Goal: Information Seeking & Learning: Learn about a topic

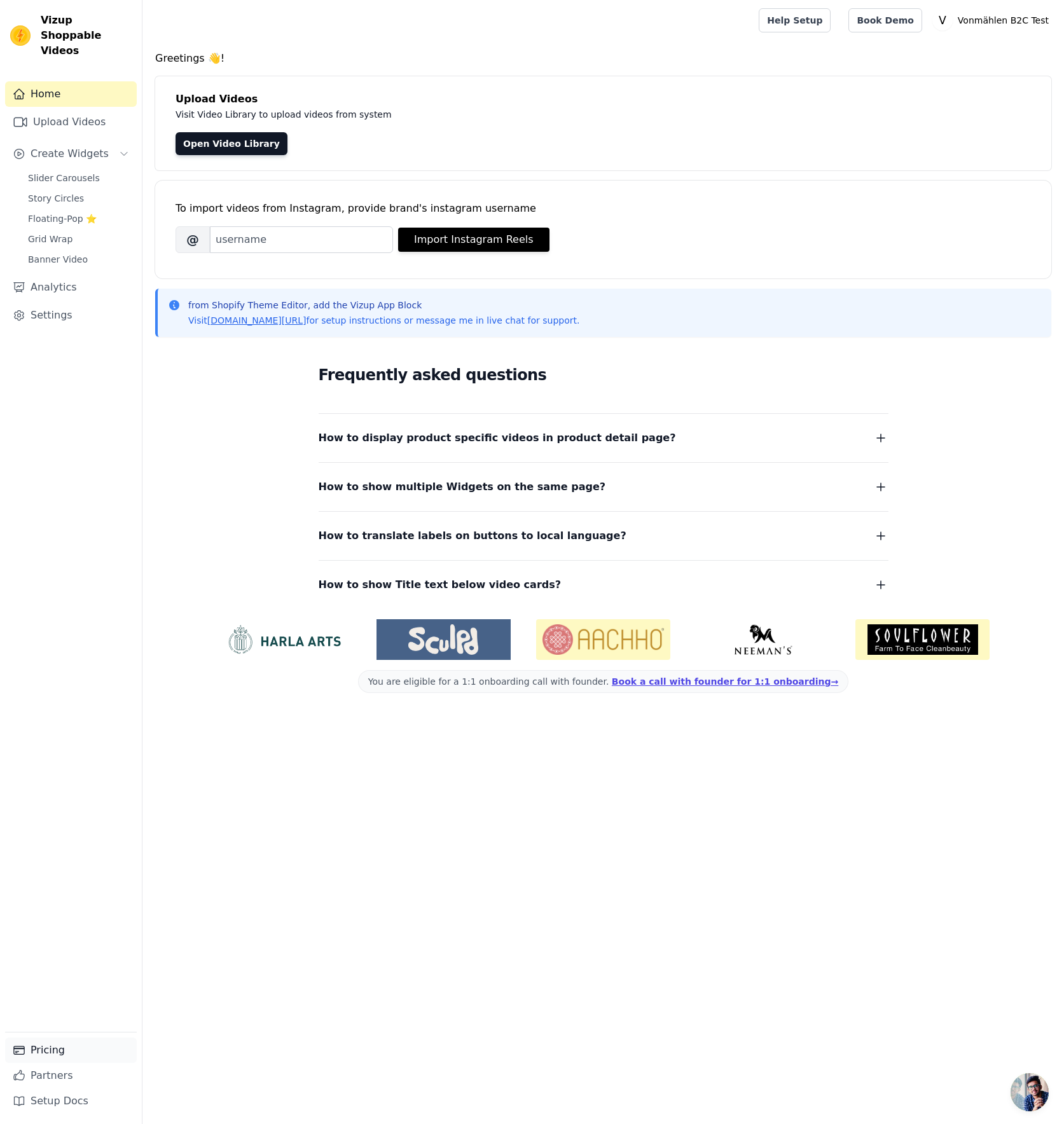
click at [77, 1051] on link "Pricing" at bounding box center [71, 1050] width 132 height 25
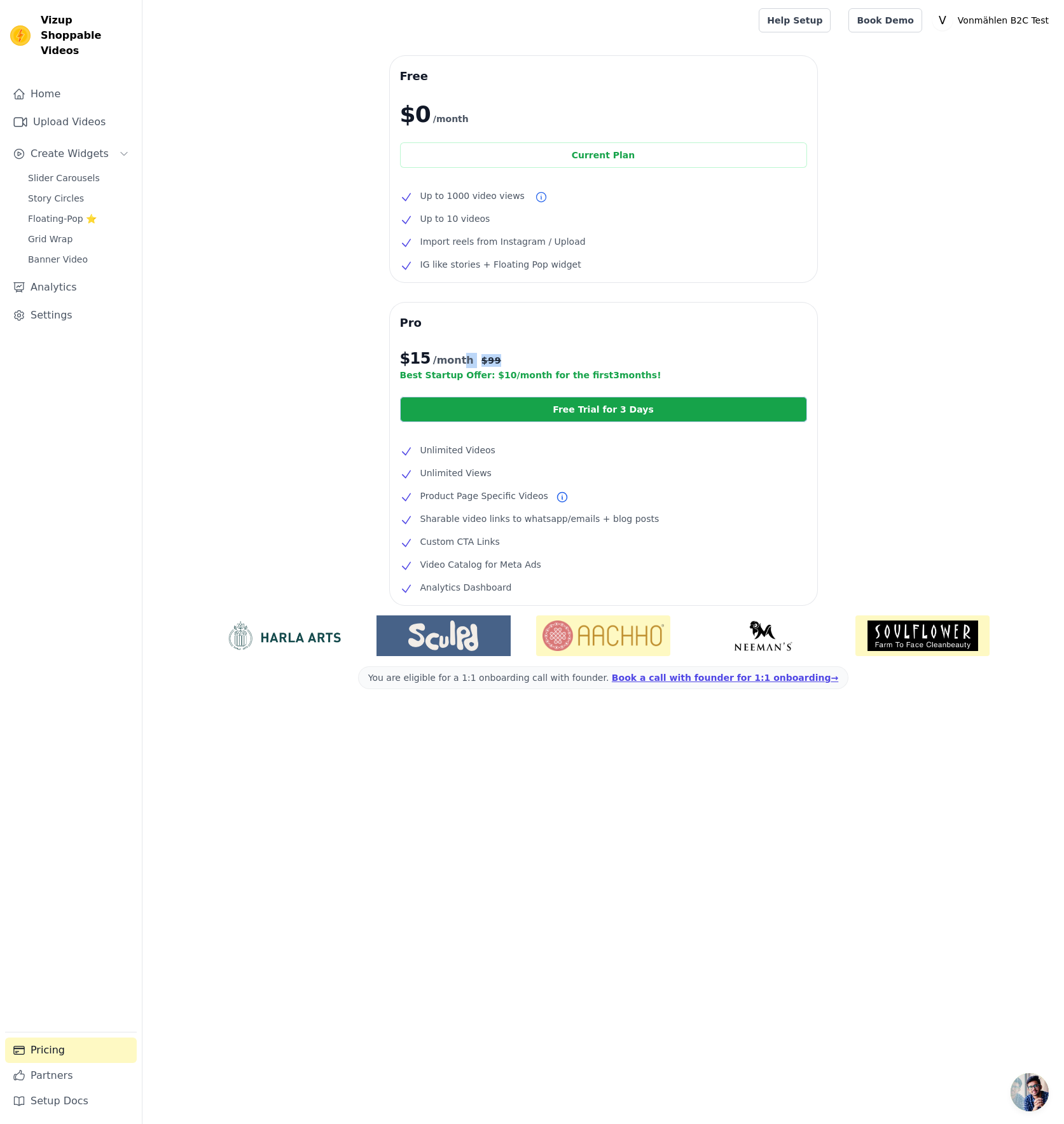
drag, startPoint x: 456, startPoint y: 359, endPoint x: 537, endPoint y: 359, distance: 81.0
click at [539, 359] on p "$ 15 /month $ 99" at bounding box center [603, 358] width 407 height 20
drag, startPoint x: 81, startPoint y: 36, endPoint x: 36, endPoint y: 12, distance: 51.0
click at [36, 12] on div "Vizup Shoppable Videos Home Upload Videos Create Widgets Slider Carousels Story…" at bounding box center [71, 562] width 143 height 1124
copy span "Vizup Shoppable Videos"
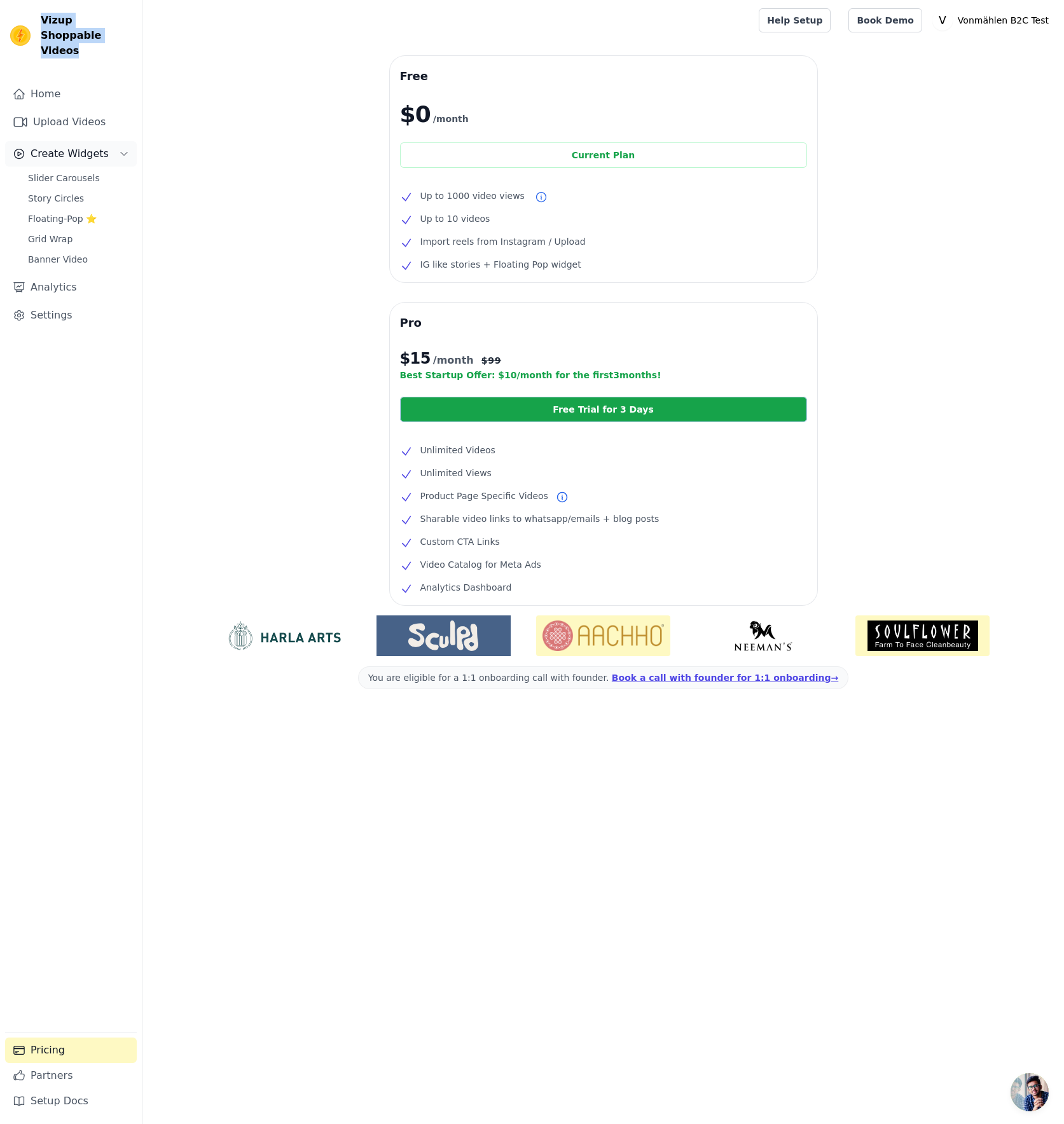
click at [83, 146] on span "Create Widgets" at bounding box center [69, 153] width 78 height 15
click at [67, 173] on link "Analytics" at bounding box center [71, 186] width 132 height 25
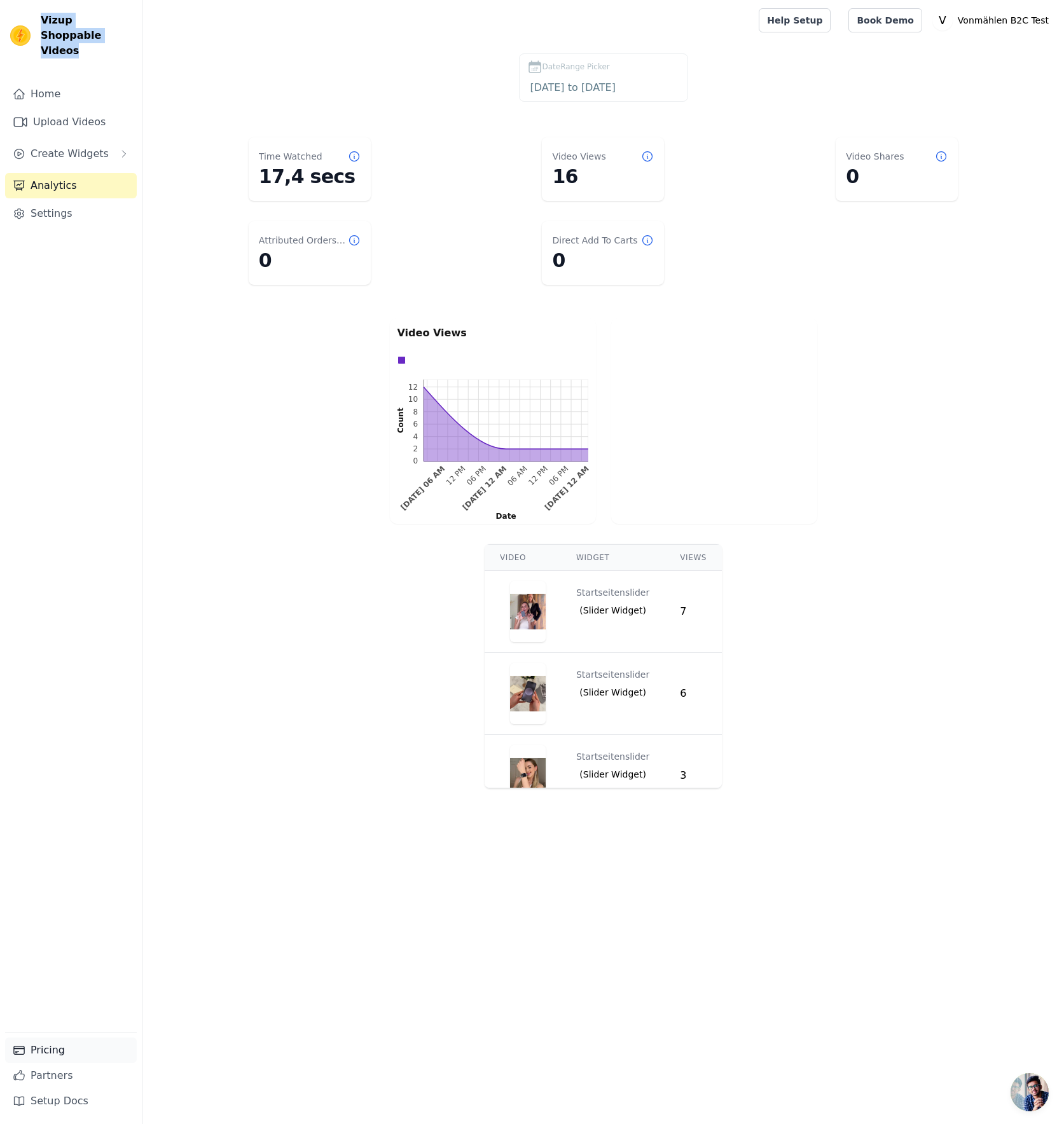
click at [84, 1054] on link "Pricing" at bounding box center [71, 1050] width 132 height 25
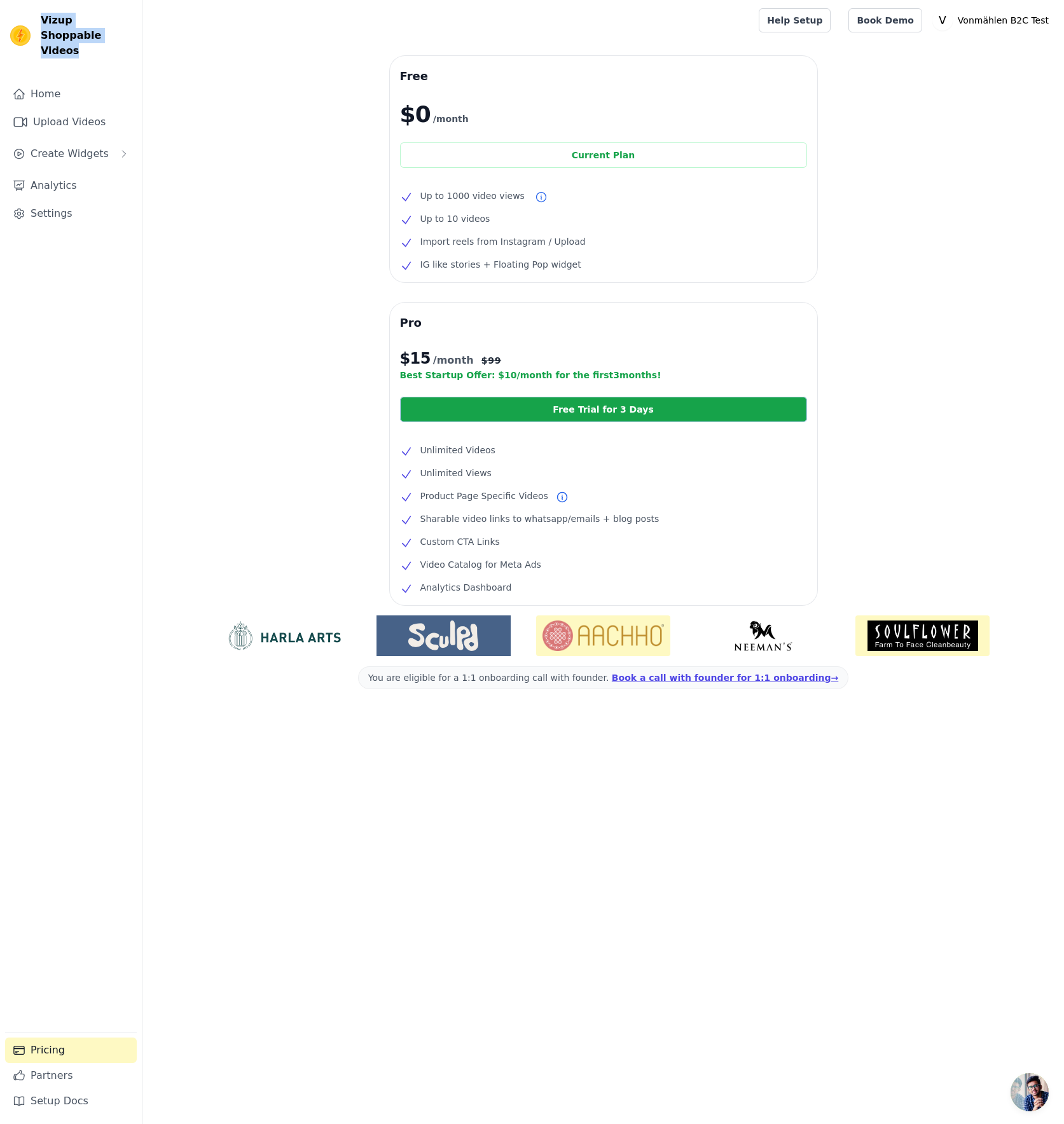
drag, startPoint x: 409, startPoint y: 360, endPoint x: 641, endPoint y: 371, distance: 232.3
click at [641, 371] on div "Pro $ 15 /month $ 99 Best Startup Offer: $ 10 /month for the first 3 months! Fr…" at bounding box center [603, 454] width 428 height 303
click at [648, 311] on div "Pro $ 15 /month $ 99 Best Startup Offer: $ 10 /month for the first 3 months! Fr…" at bounding box center [603, 454] width 428 height 303
click at [346, 556] on div "Free $0 /month Current Plan Up to 1000 video views Up to 10 videos Import reels…" at bounding box center [603, 408] width 921 height 704
